Goal: Task Accomplishment & Management: Use online tool/utility

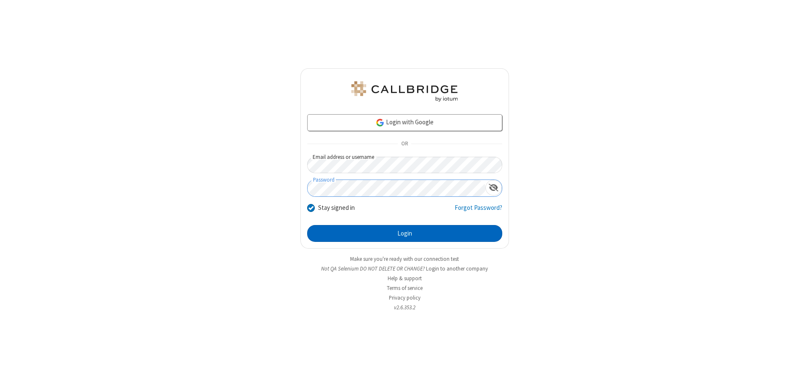
click at [405, 234] on button "Login" at bounding box center [404, 233] width 195 height 17
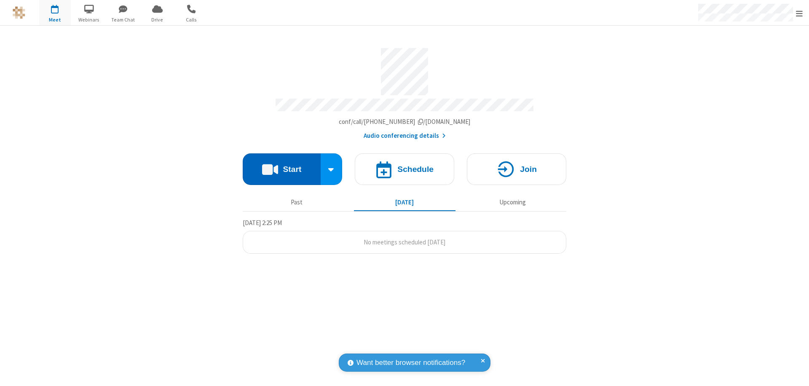
click at [282, 165] on button "Start" at bounding box center [282, 169] width 78 height 32
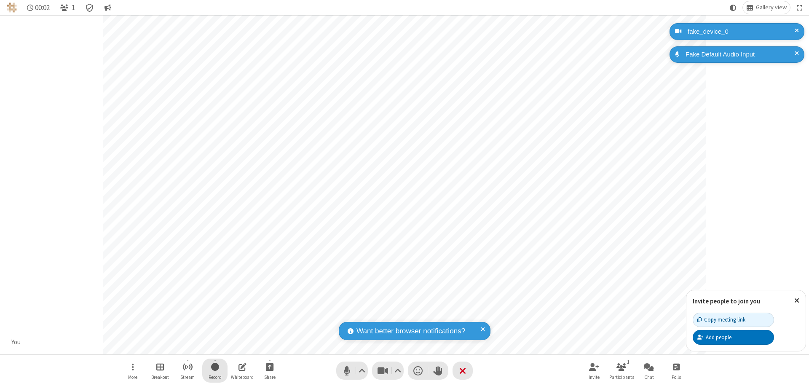
click at [215, 371] on span "Start recording" at bounding box center [215, 367] width 8 height 11
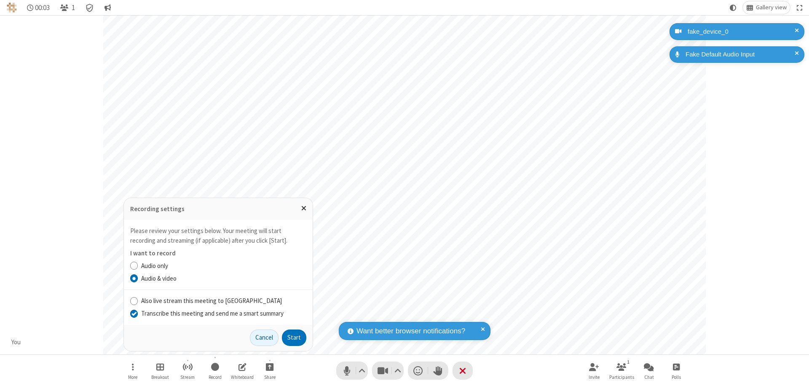
click at [134, 313] on input "Transcribe this meeting and send me a smart summary" at bounding box center [134, 313] width 8 height 9
click at [223, 278] on label "Audio & video" at bounding box center [223, 279] width 165 height 10
click at [138, 278] on input "Audio & video" at bounding box center [134, 278] width 8 height 9
click at [294, 338] on button "Start" at bounding box center [294, 338] width 24 height 17
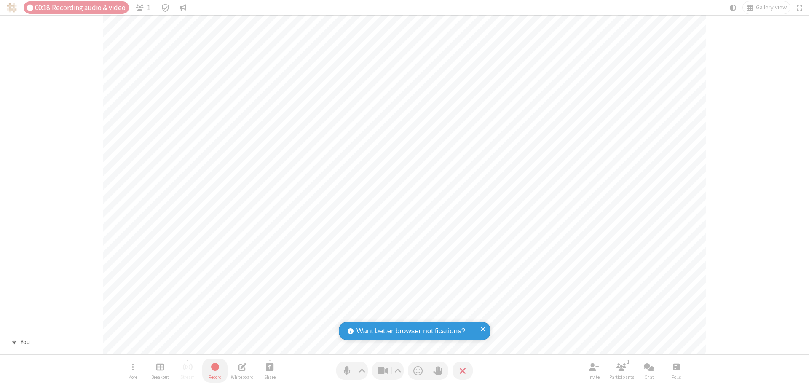
click at [215, 371] on span "Stop recording" at bounding box center [215, 367] width 10 height 11
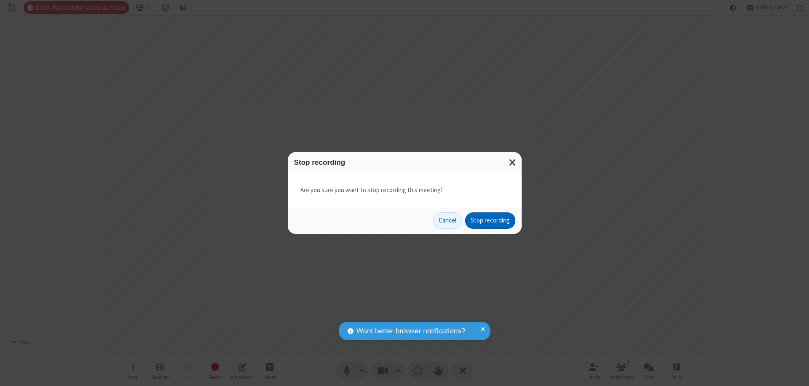
click at [490, 220] on button "Stop recording" at bounding box center [490, 220] width 50 height 17
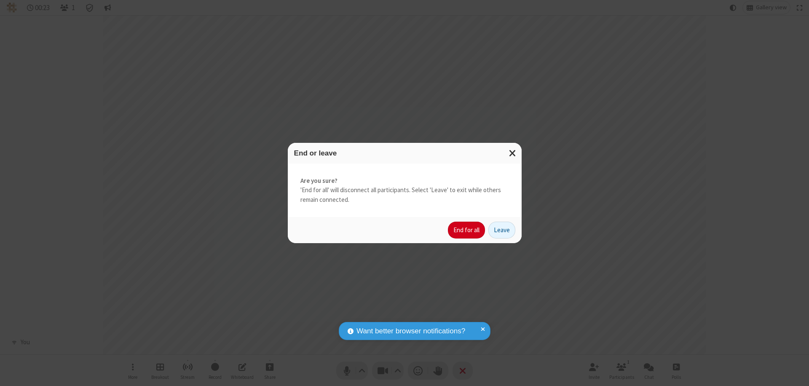
click at [467, 230] on button "End for all" at bounding box center [466, 230] width 37 height 17
